Goal: Task Accomplishment & Management: Use online tool/utility

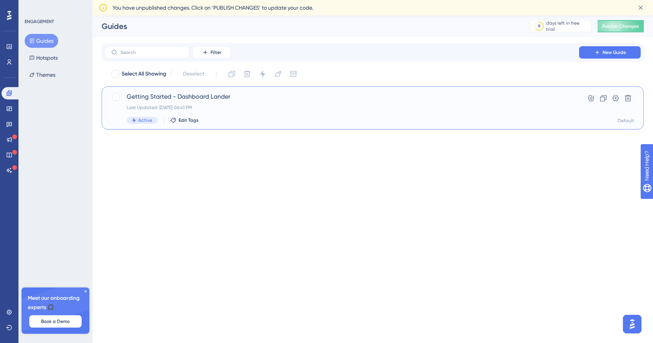
click at [246, 106] on div "Last Updated: [DATE] 06:41 PM" at bounding box center [342, 107] width 430 height 6
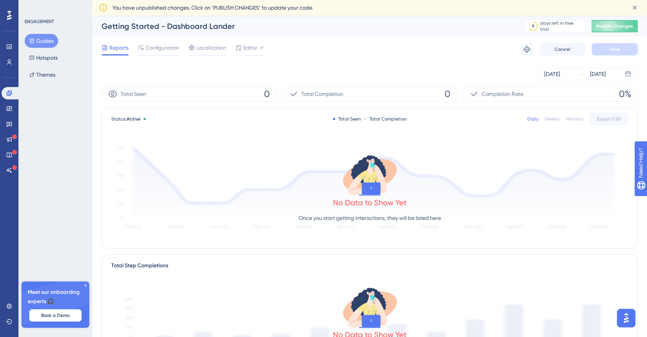
click at [157, 56] on div "Reports Configuration Localization Editor Troubleshoot Cancel Save" at bounding box center [370, 49] width 536 height 25
click at [164, 43] on span "Configuration" at bounding box center [163, 47] width 34 height 9
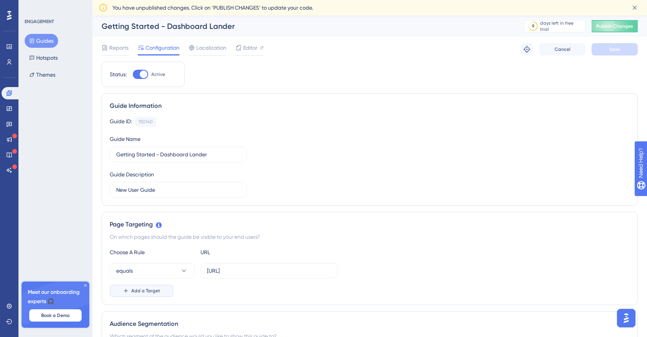
click at [155, 291] on span "Add a Target" at bounding box center [145, 291] width 29 height 6
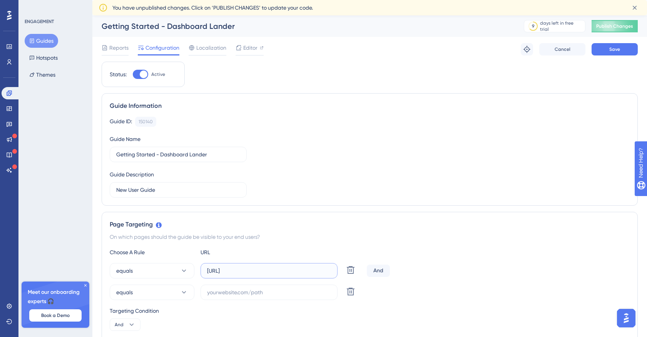
click at [289, 272] on input "[URL]" at bounding box center [269, 270] width 124 height 8
click at [290, 272] on input "[URL]" at bounding box center [269, 270] width 124 height 8
click at [267, 293] on input "text" at bounding box center [269, 292] width 124 height 8
paste input "[URL]"
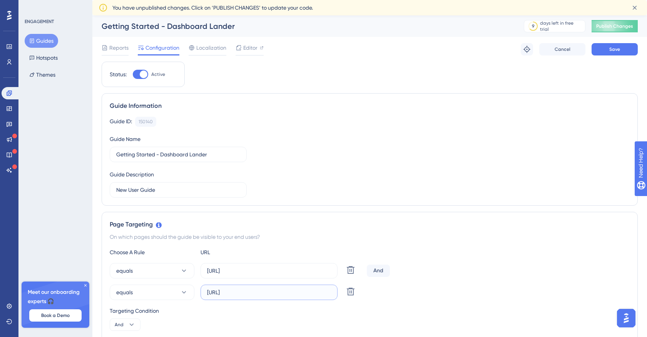
click at [236, 291] on input "[URL]" at bounding box center [269, 292] width 124 height 8
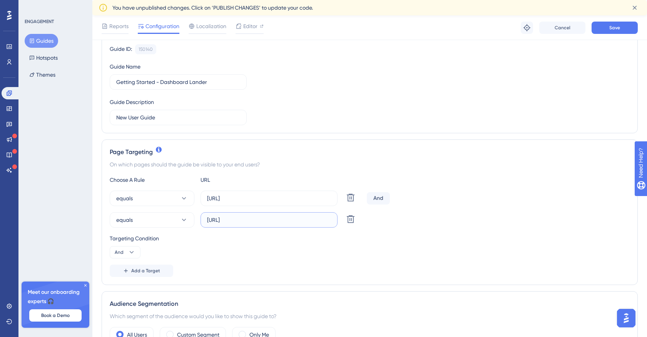
scroll to position [77, 0]
type input "[URL]"
click at [343, 245] on div "Targeting Condition And" at bounding box center [370, 244] width 520 height 25
click at [618, 24] on button "Save" at bounding box center [615, 28] width 46 height 12
click at [129, 250] on icon at bounding box center [132, 251] width 8 height 8
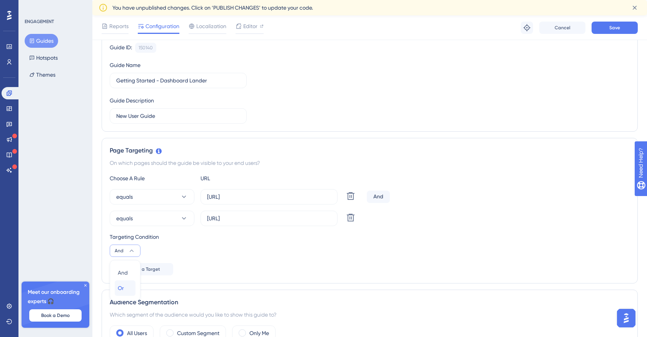
click at [124, 287] on div "Or Or" at bounding box center [125, 287] width 15 height 15
click at [353, 255] on div "Targeting Condition Or" at bounding box center [370, 244] width 520 height 25
click at [618, 30] on span "Save" at bounding box center [615, 28] width 11 height 6
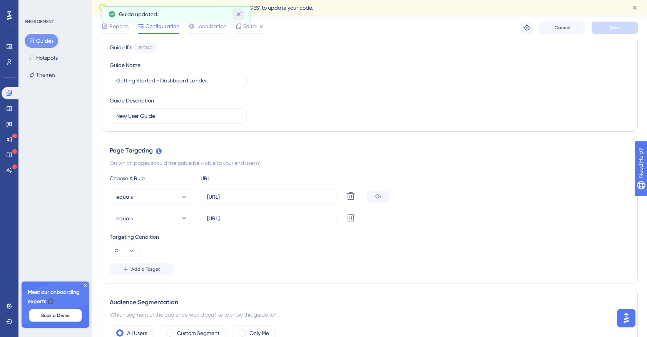
click at [240, 13] on icon at bounding box center [238, 14] width 4 height 4
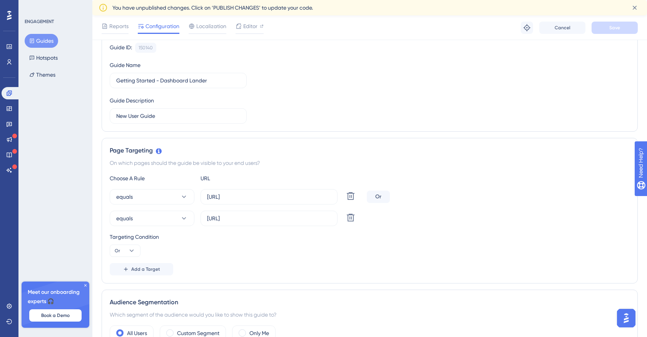
click at [42, 39] on button "Guides" at bounding box center [41, 41] width 33 height 14
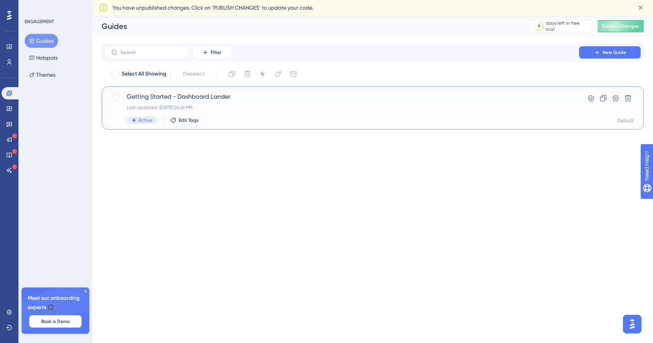
click at [231, 107] on div "Last Updated: [DATE] 06:26 PM" at bounding box center [342, 107] width 430 height 6
